Goal: Task Accomplishment & Management: Use online tool/utility

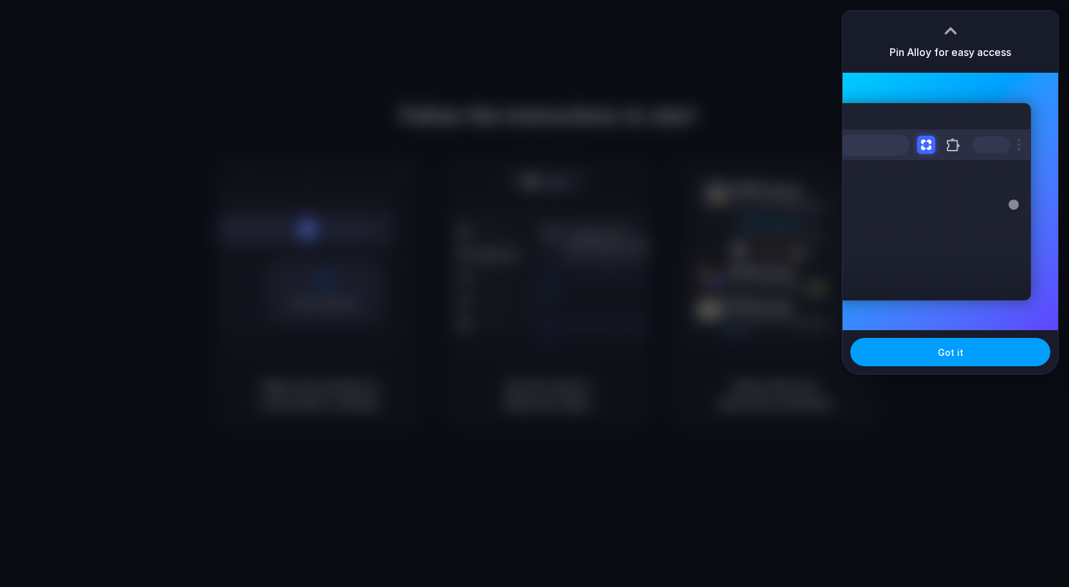
click at [928, 348] on button "Got it" at bounding box center [950, 352] width 200 height 28
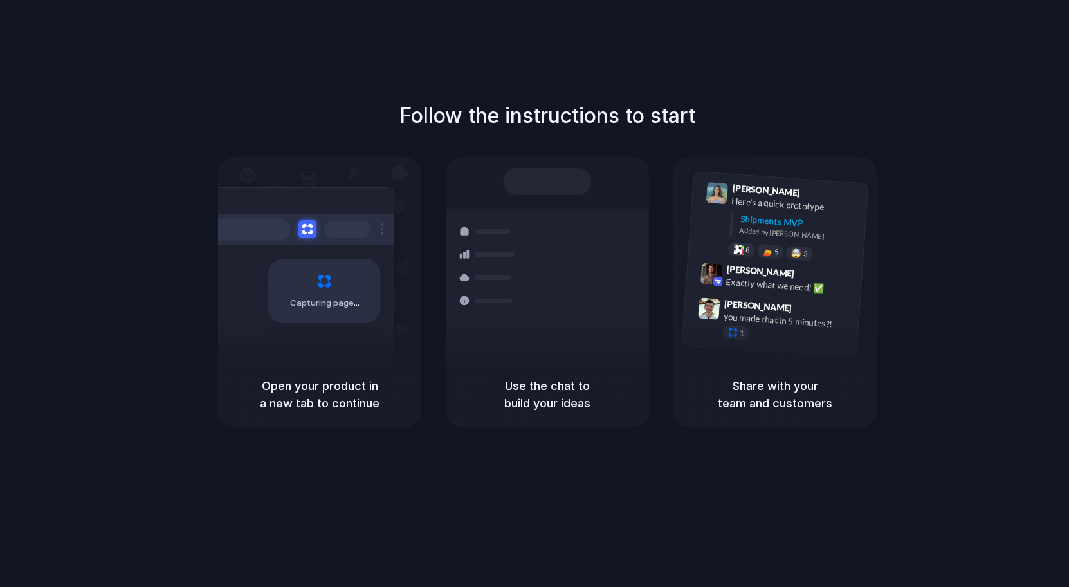
drag, startPoint x: 1028, startPoint y: 82, endPoint x: 1022, endPoint y: 85, distance: 7.2
click at [1028, 82] on div "Follow the instructions to start Capturing page Open your product in a new tab …" at bounding box center [547, 306] width 1095 height 612
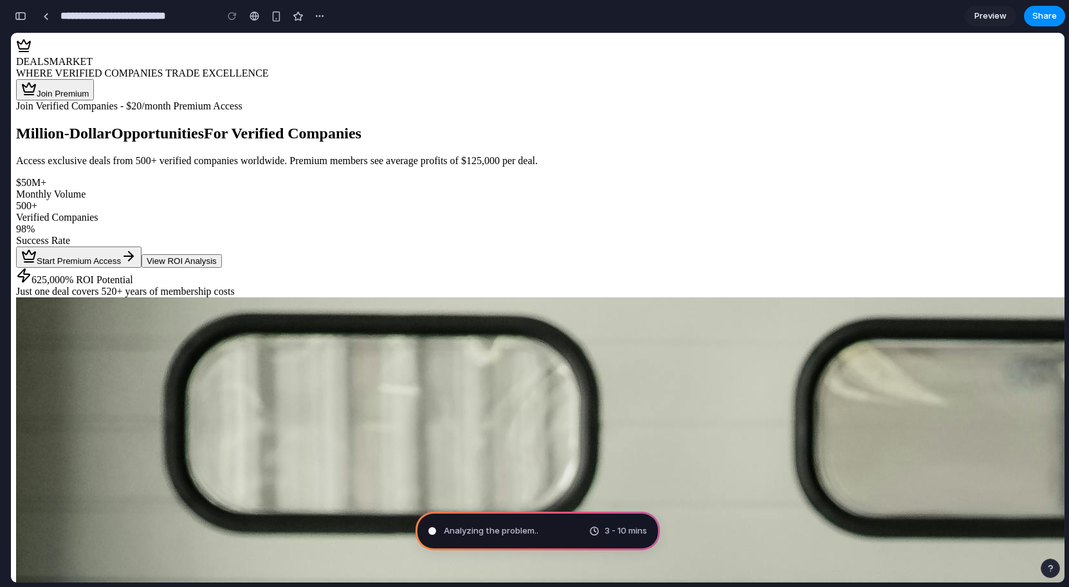
click at [94, 79] on button "Join Premium" at bounding box center [55, 89] width 78 height 21
drag, startPoint x: 587, startPoint y: 324, endPoint x: 589, endPoint y: -9, distance: 333.1
type input "**********"
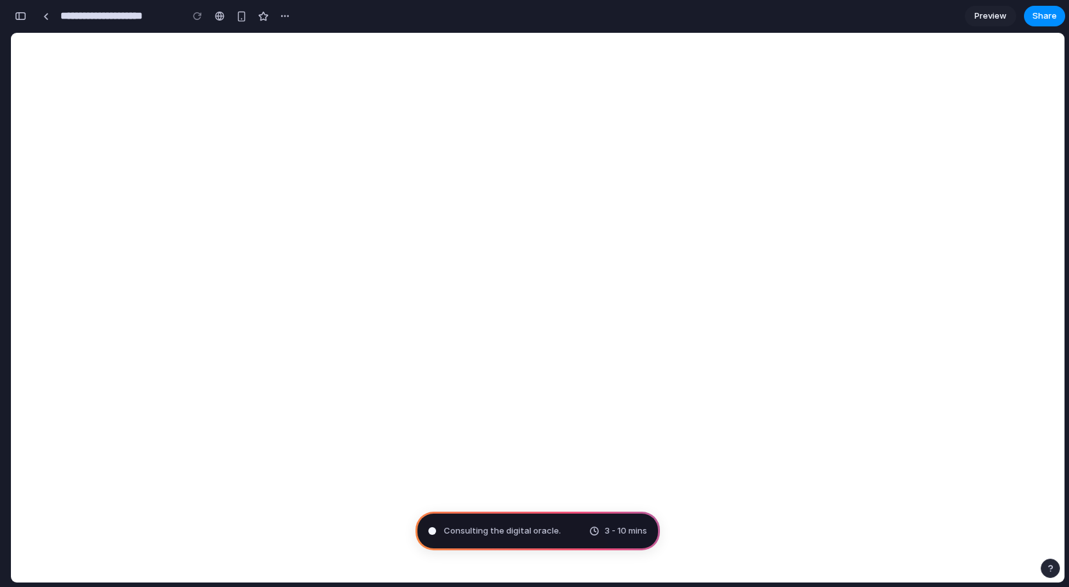
scroll to position [466, 0]
click at [976, 15] on span "Preview" at bounding box center [990, 16] width 32 height 13
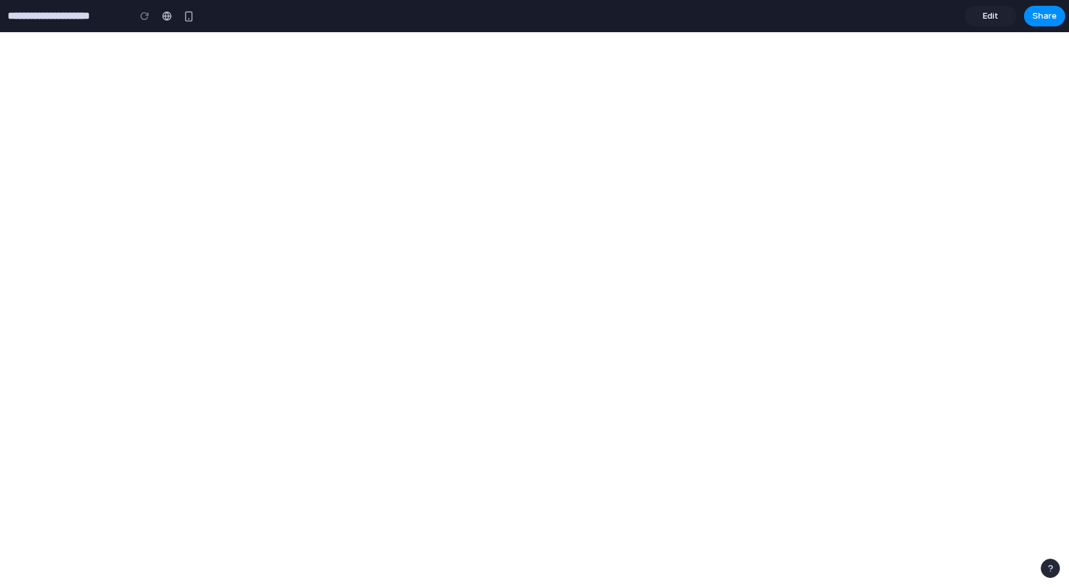
click at [976, 15] on link "Edit" at bounding box center [990, 16] width 51 height 21
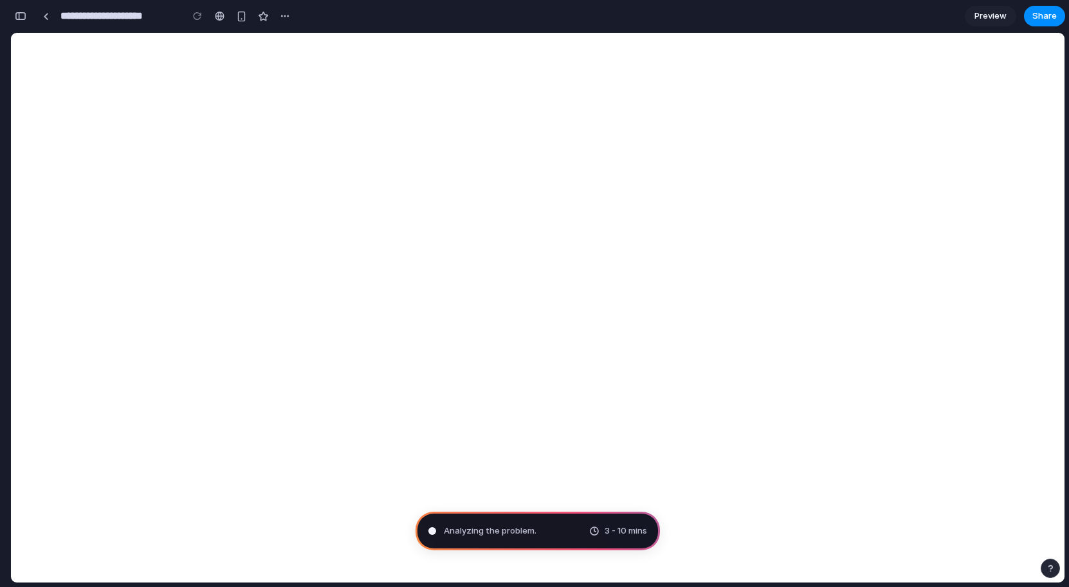
click at [647, 527] on div "Analyzing the problem . 3 - 10 mins" at bounding box center [537, 530] width 244 height 39
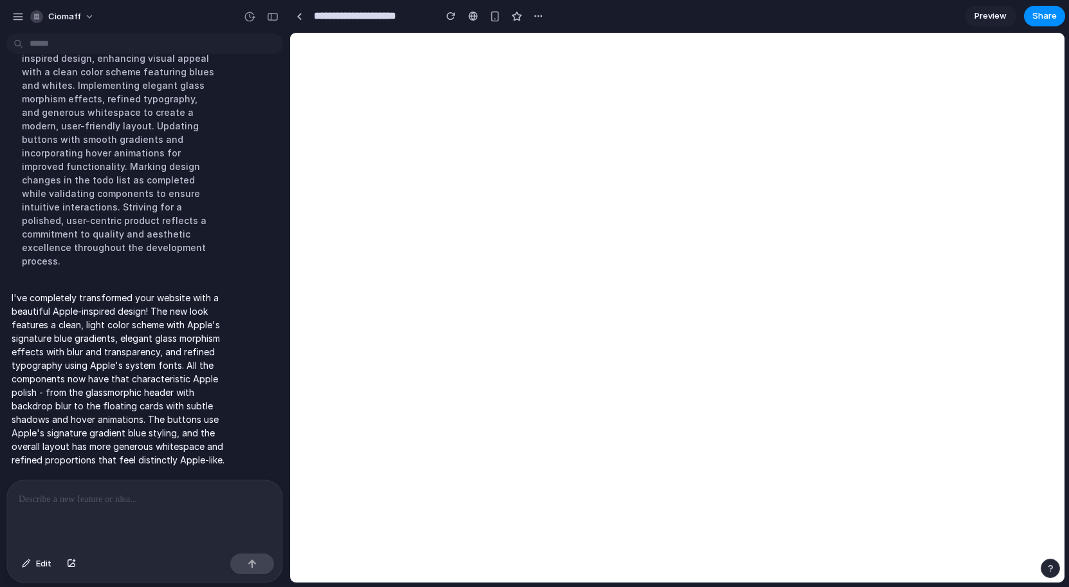
scroll to position [114, 0]
